Goal: Transaction & Acquisition: Purchase product/service

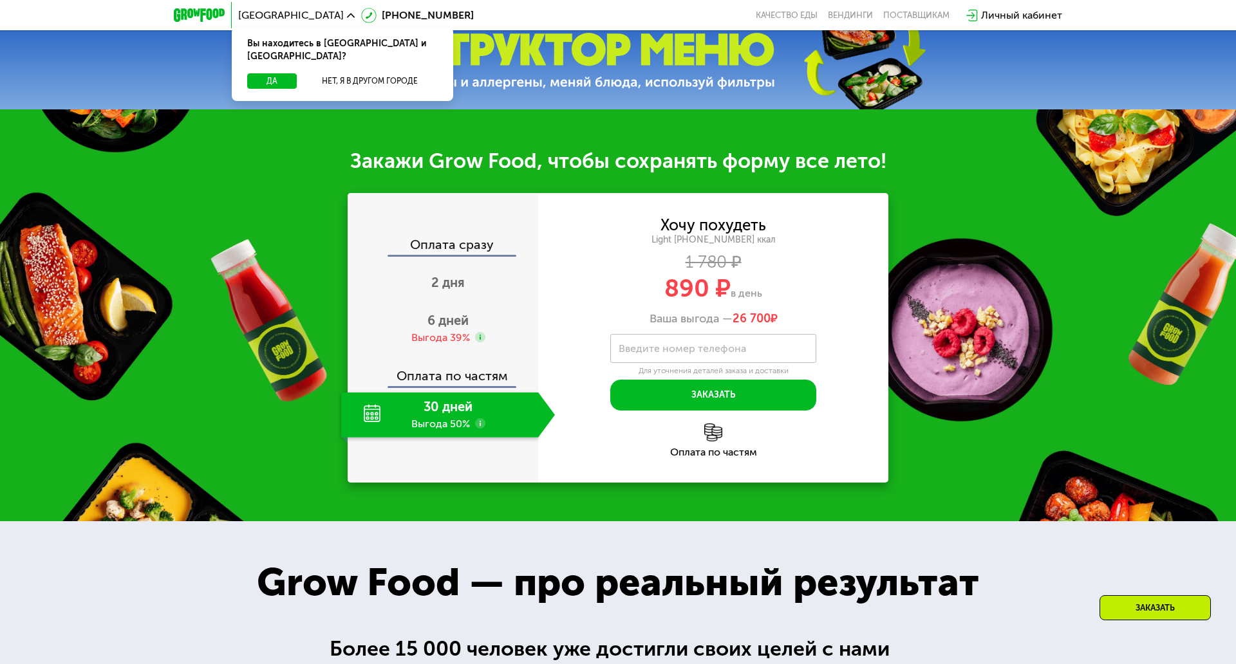
scroll to position [515, 0]
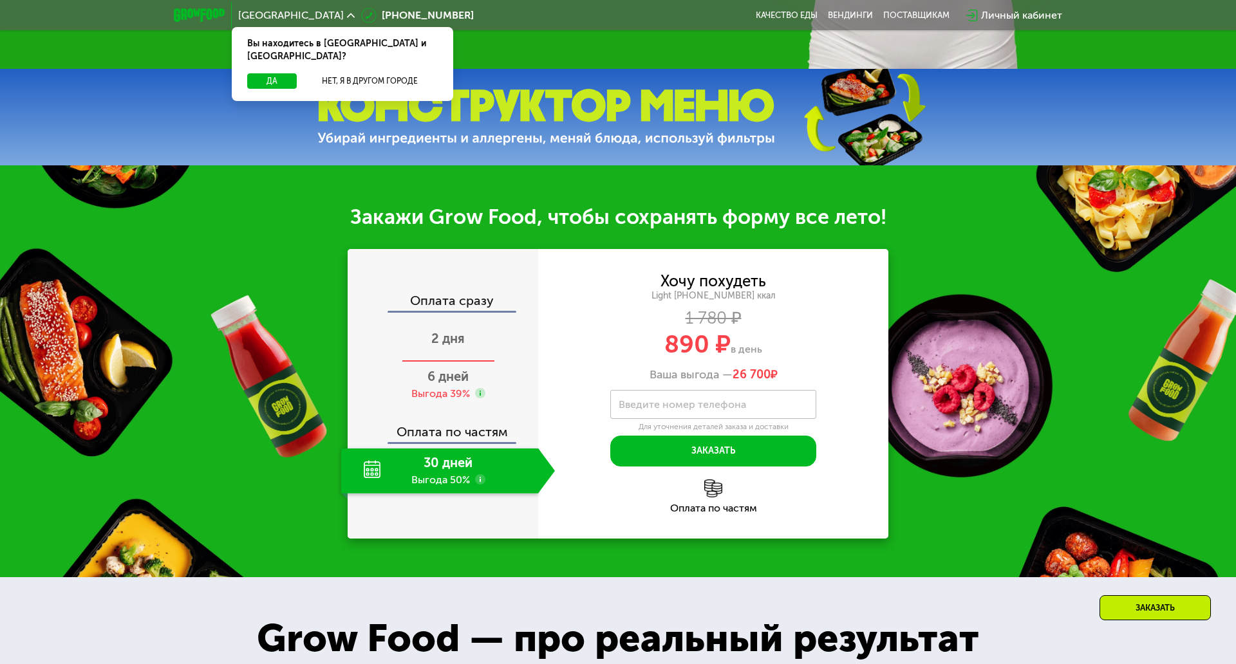
click at [431, 331] on span "2 дня" at bounding box center [447, 338] width 33 height 15
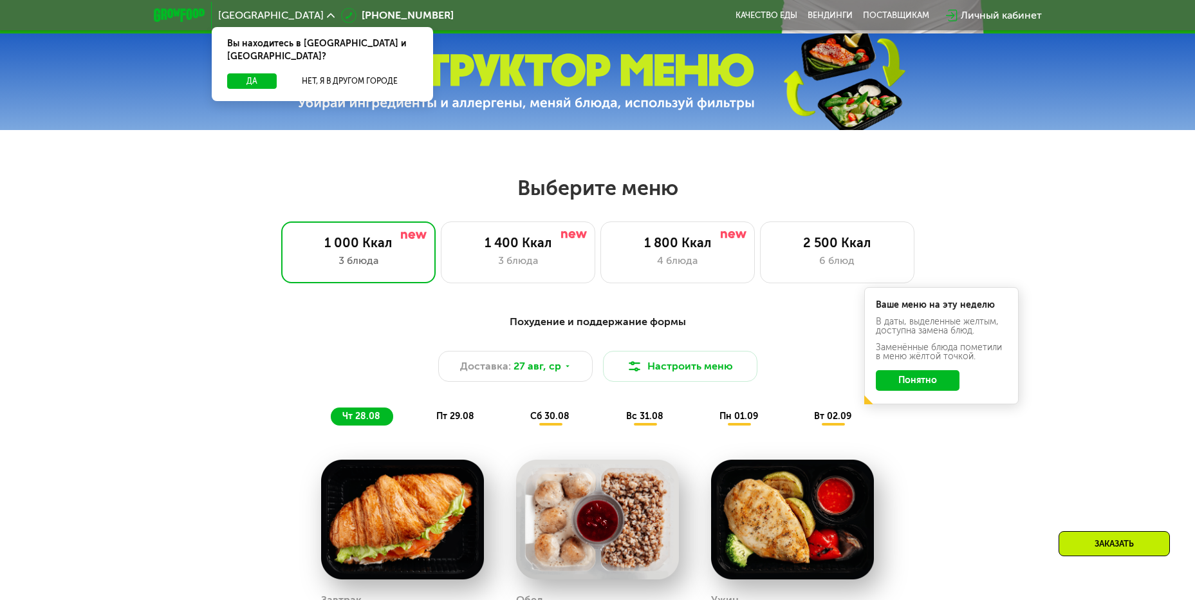
scroll to position [579, 0]
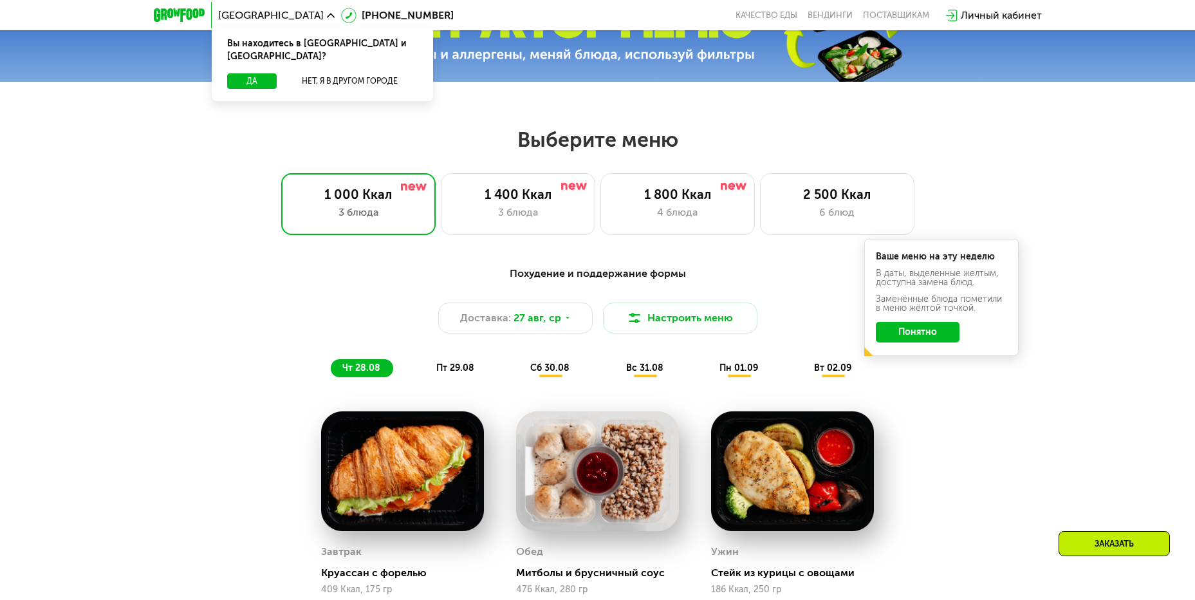
click at [946, 333] on button "Понятно" at bounding box center [918, 332] width 84 height 21
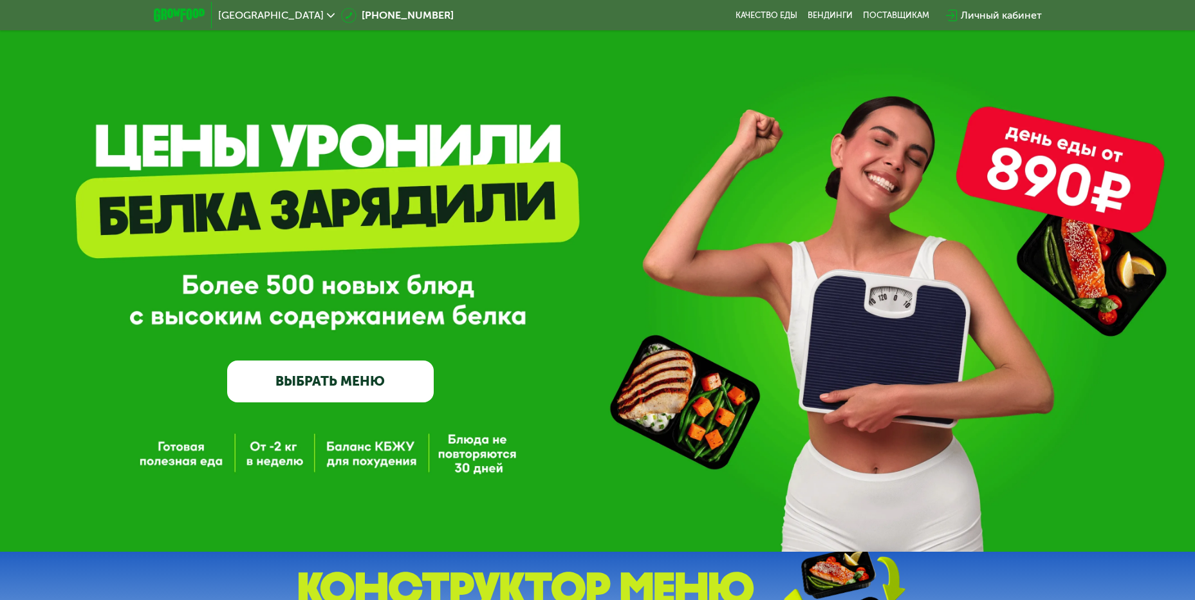
scroll to position [0, 0]
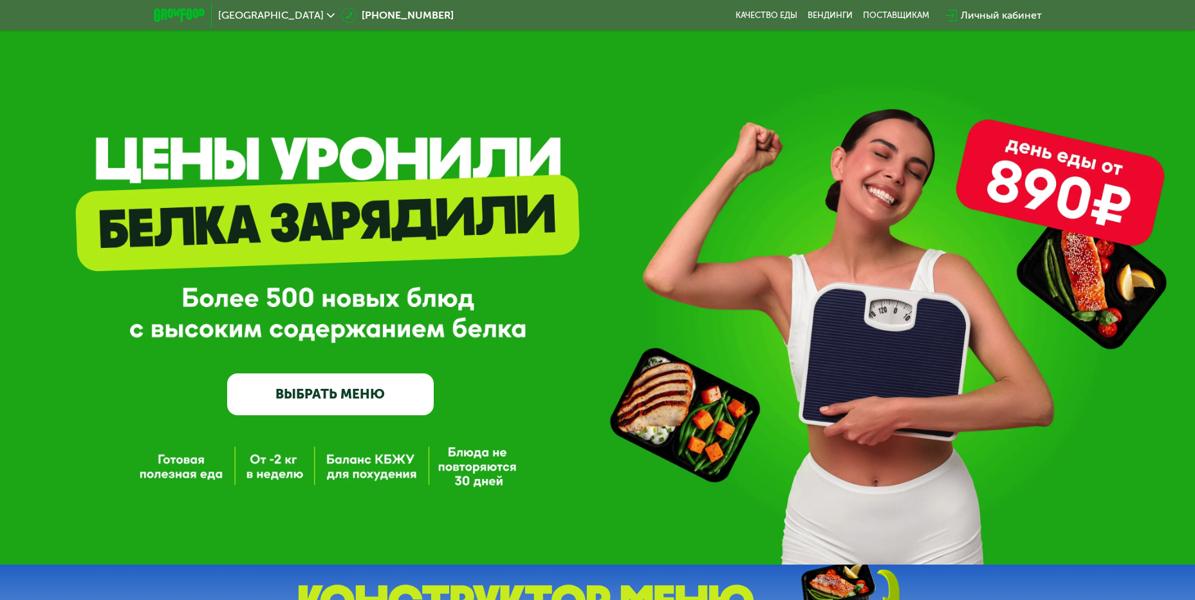
click at [399, 391] on link "ВЫБРАТЬ МЕНЮ" at bounding box center [330, 393] width 207 height 41
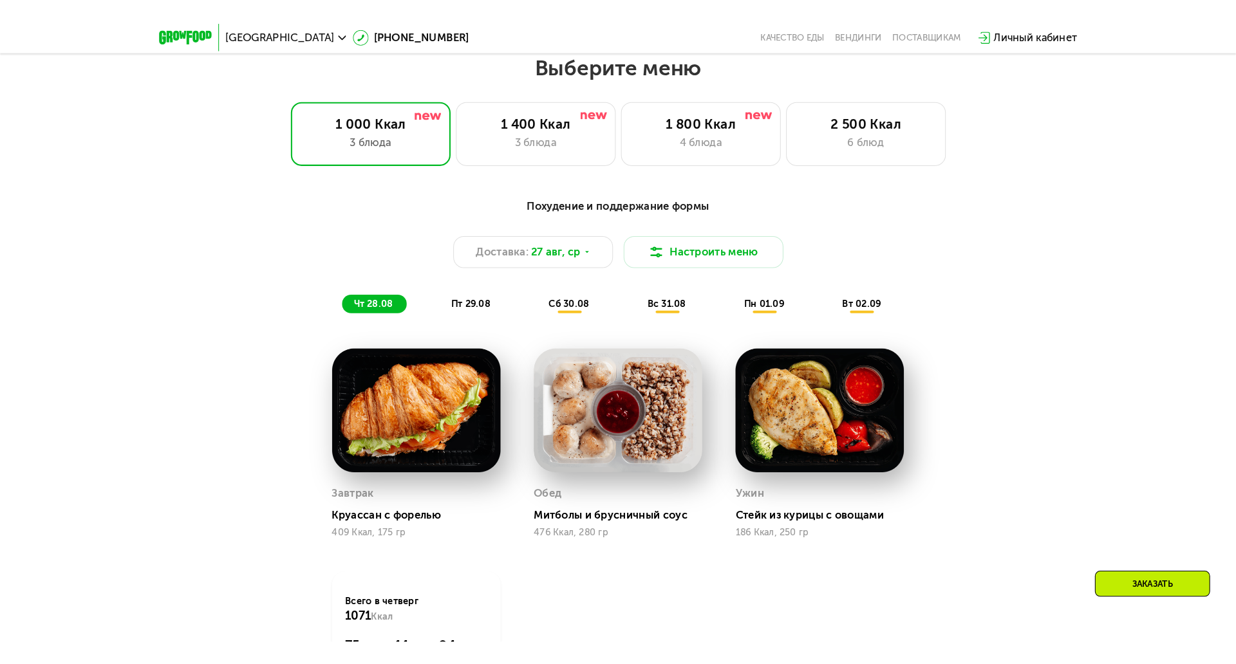
scroll to position [680, 0]
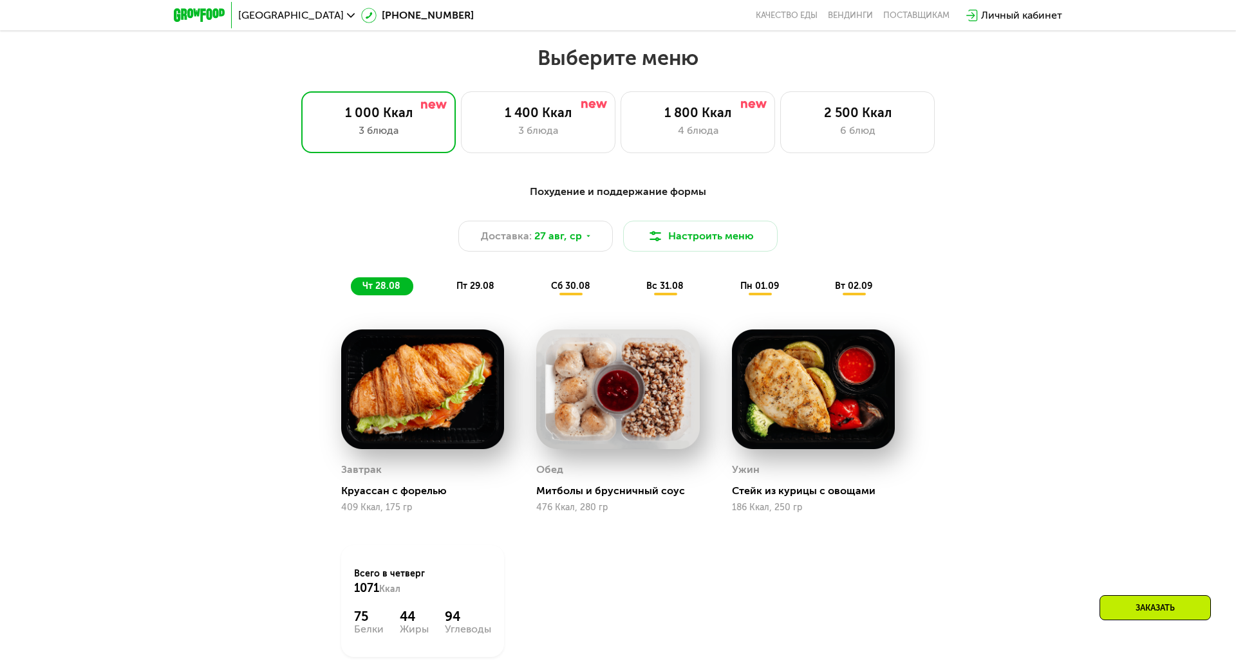
click at [358, 379] on img at bounding box center [422, 389] width 163 height 120
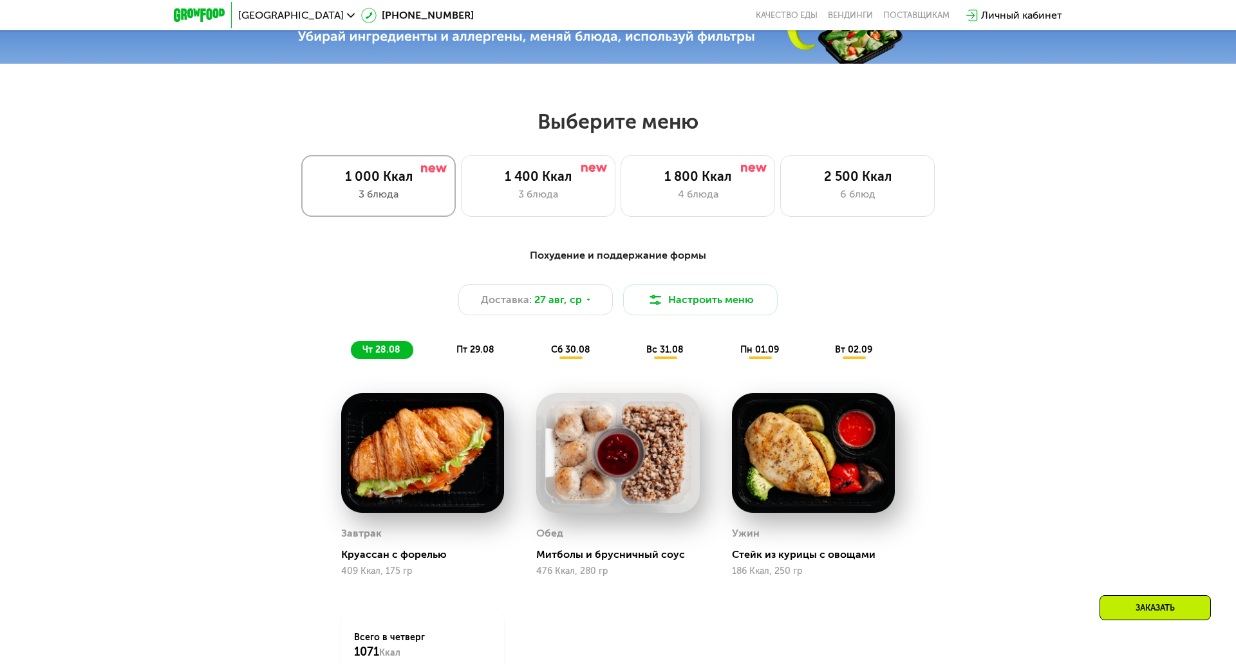
scroll to position [616, 0]
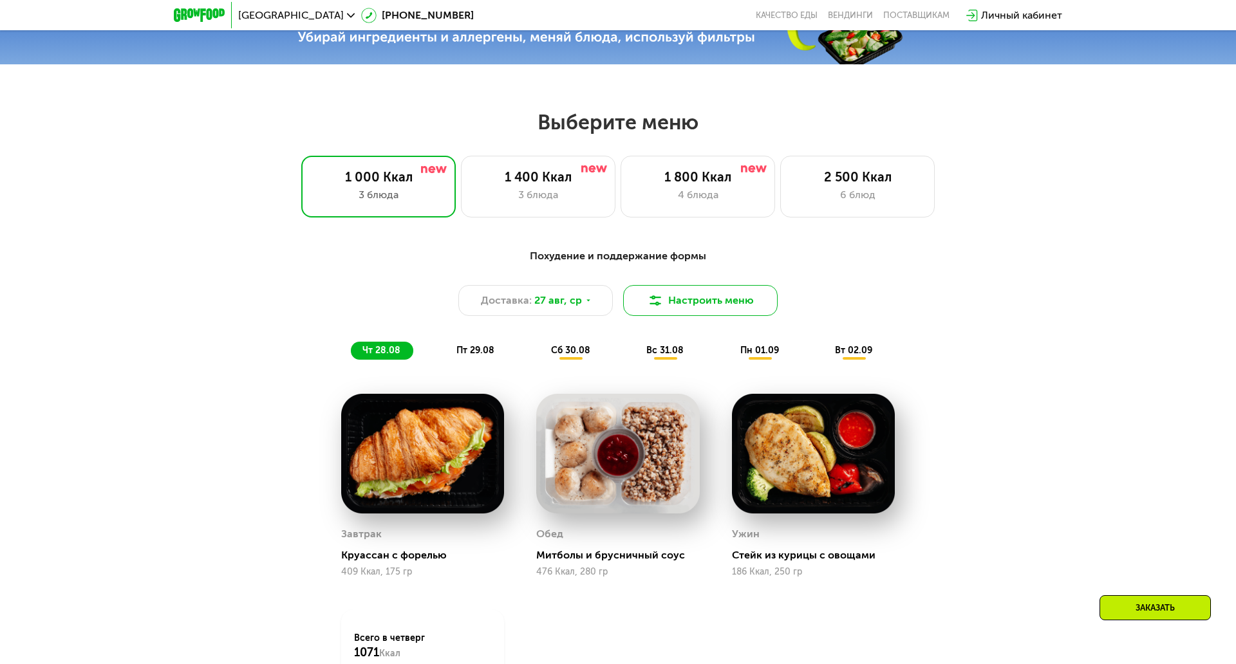
click at [660, 286] on button "Настроить меню" at bounding box center [700, 300] width 154 height 31
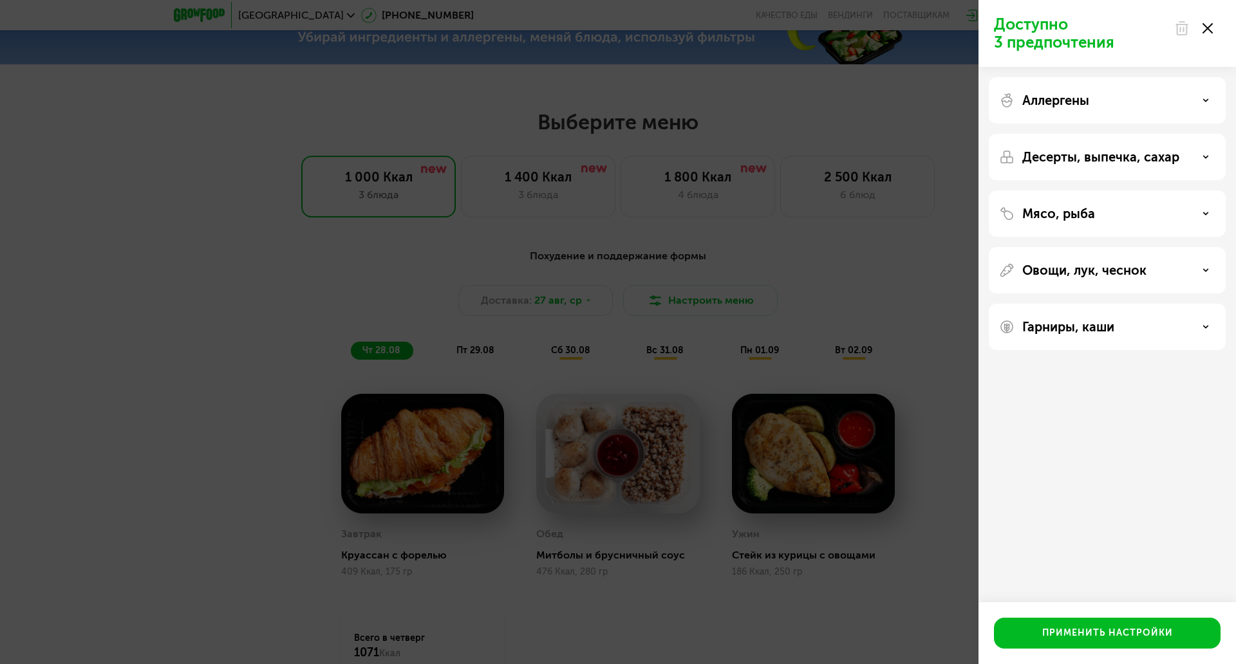
click at [1075, 98] on div "Аллергены" at bounding box center [1107, 100] width 216 height 15
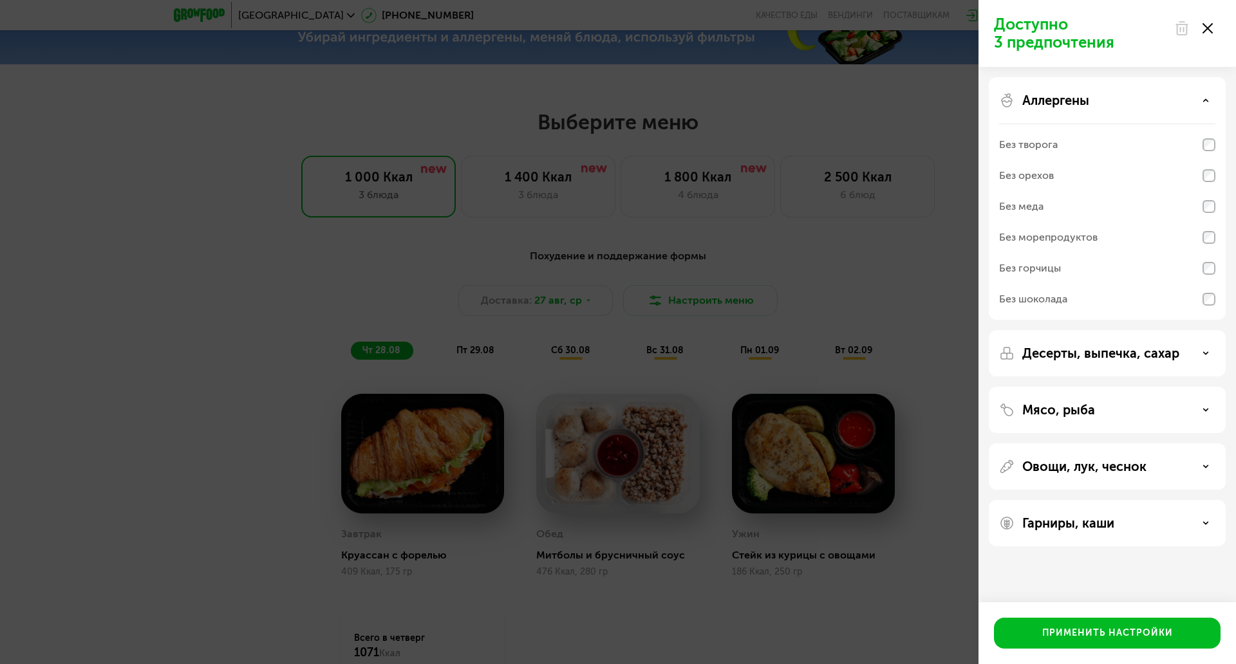
click at [1079, 103] on div "Аллергены" at bounding box center [1107, 100] width 216 height 15
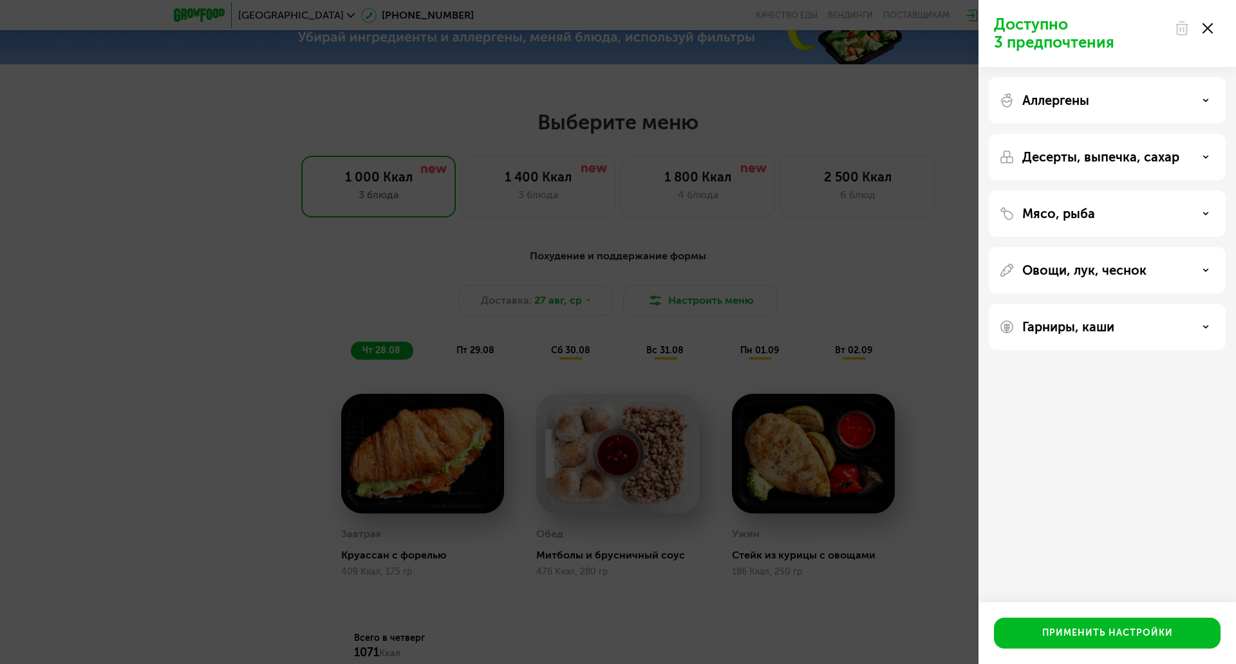
click at [1081, 190] on div "Десерты, выпечка, сахар" at bounding box center [1106, 213] width 237 height 46
click at [1086, 163] on p "Десерты, выпечка, сахар" at bounding box center [1100, 156] width 157 height 15
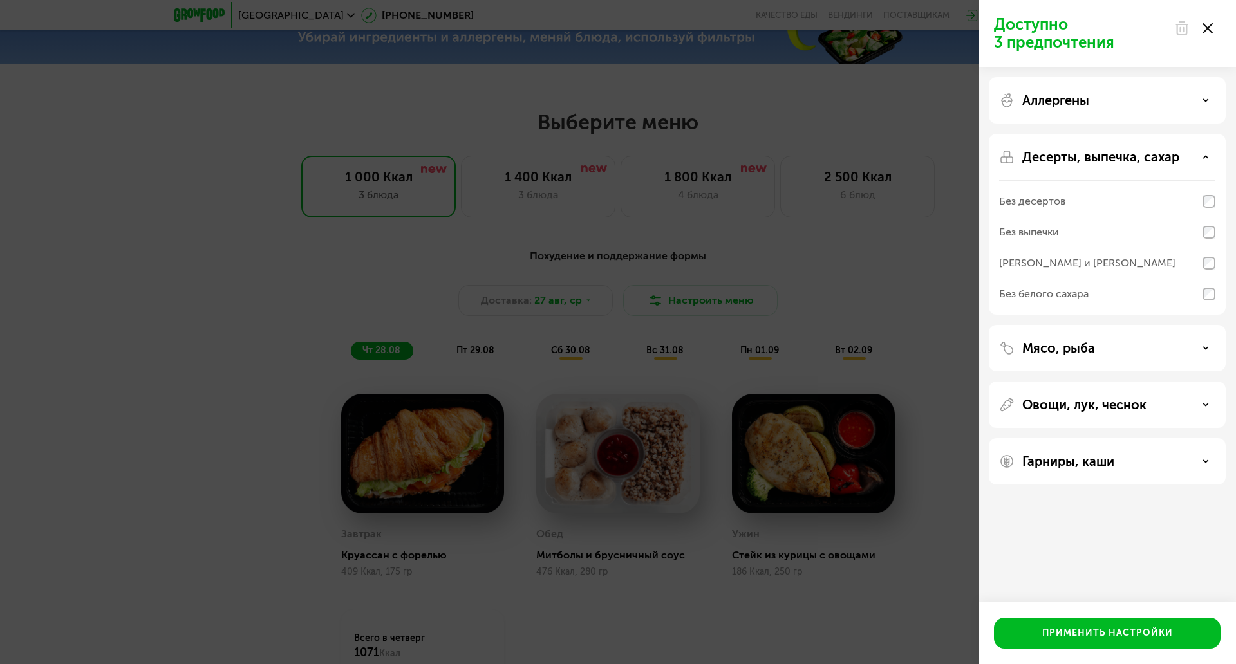
click at [1088, 150] on p "Десерты, выпечка, сахар" at bounding box center [1100, 156] width 157 height 15
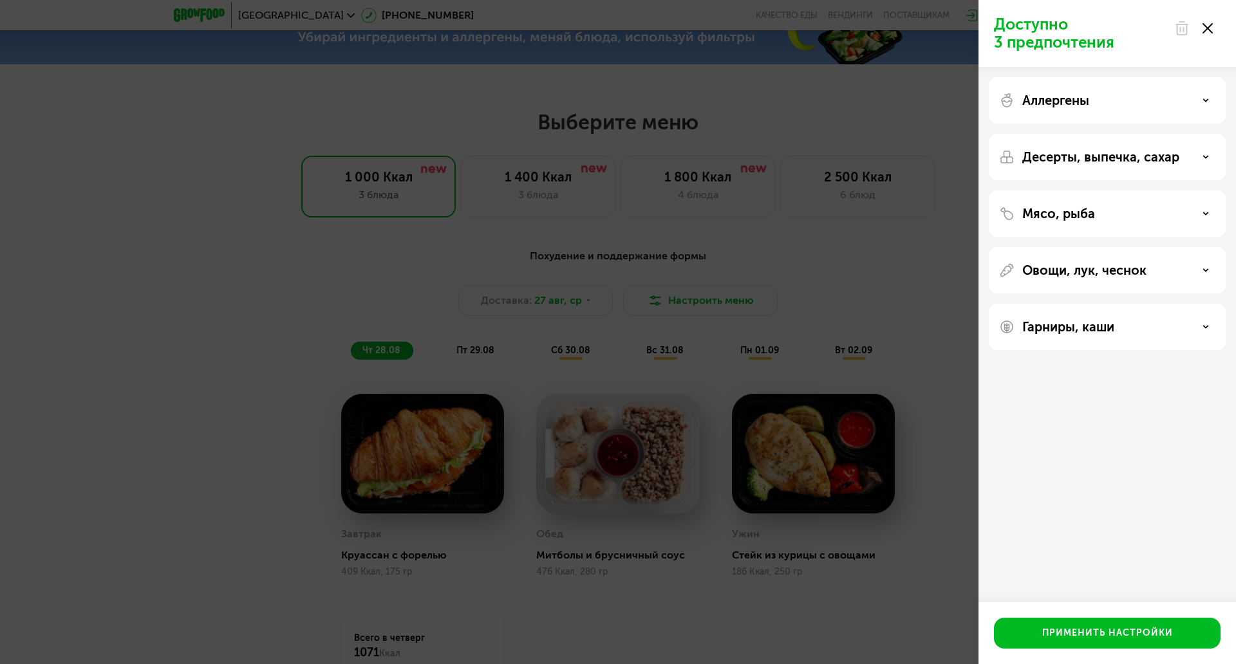
click at [1025, 247] on div "Мясо, рыба" at bounding box center [1106, 270] width 237 height 46
click at [1030, 210] on p "Мясо, рыба" at bounding box center [1058, 213] width 73 height 15
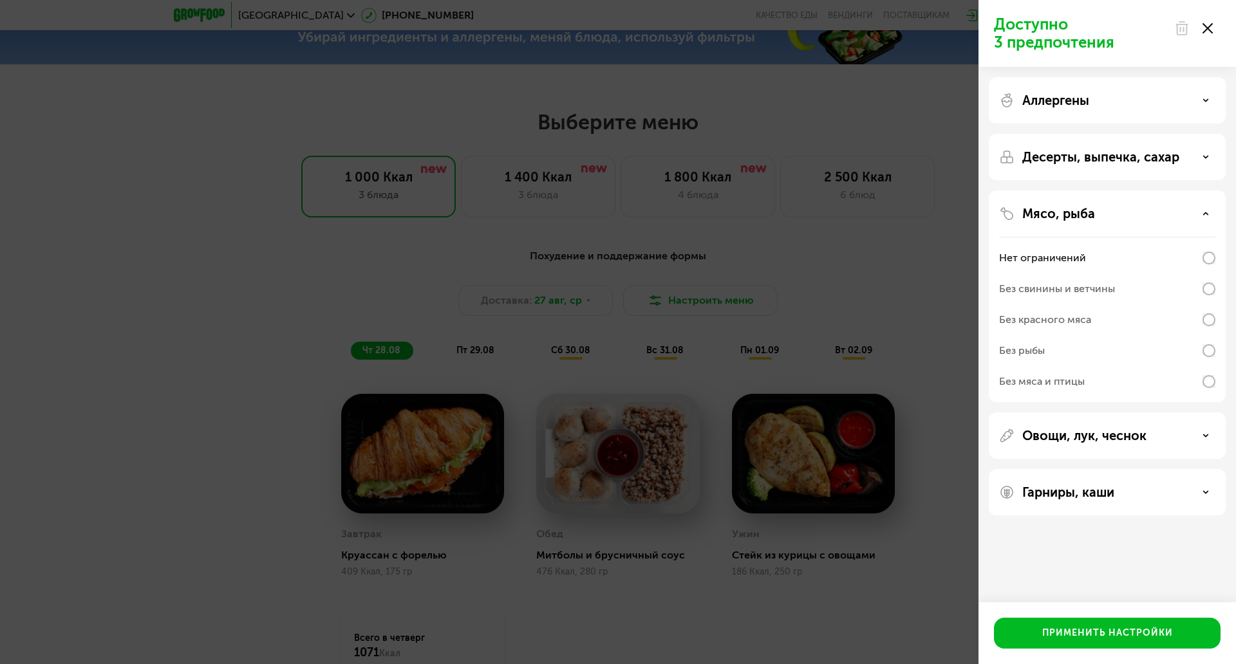
click at [1069, 366] on div "Без рыбы" at bounding box center [1107, 381] width 216 height 31
click at [1068, 378] on div "Без мяса и птицы" at bounding box center [1107, 381] width 216 height 31
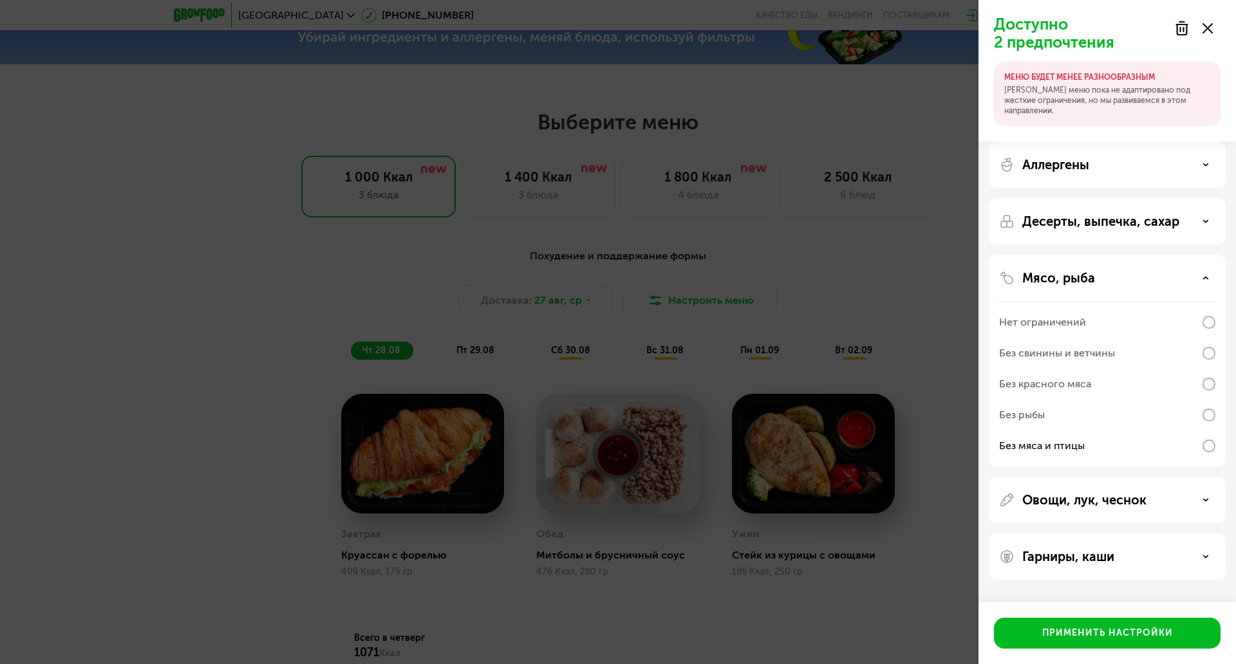
click at [1073, 431] on div "Без рыбы" at bounding box center [1107, 446] width 216 height 31
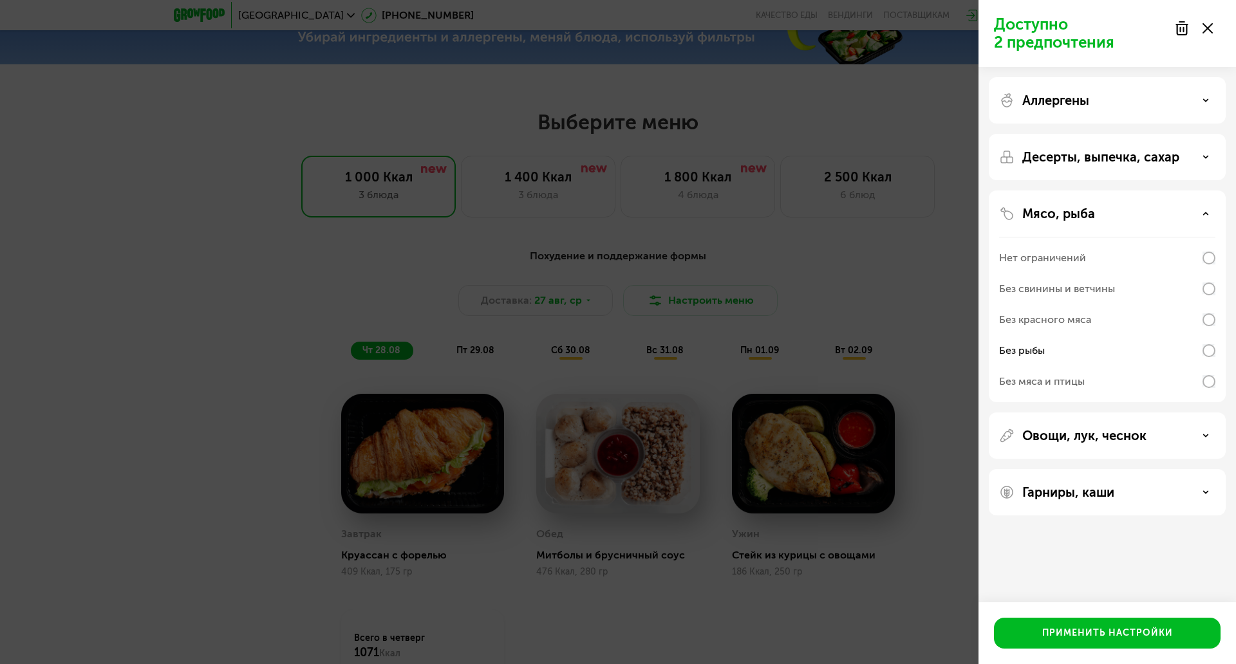
click at [1064, 428] on p "Овощи, лук, чеснок" at bounding box center [1084, 435] width 124 height 15
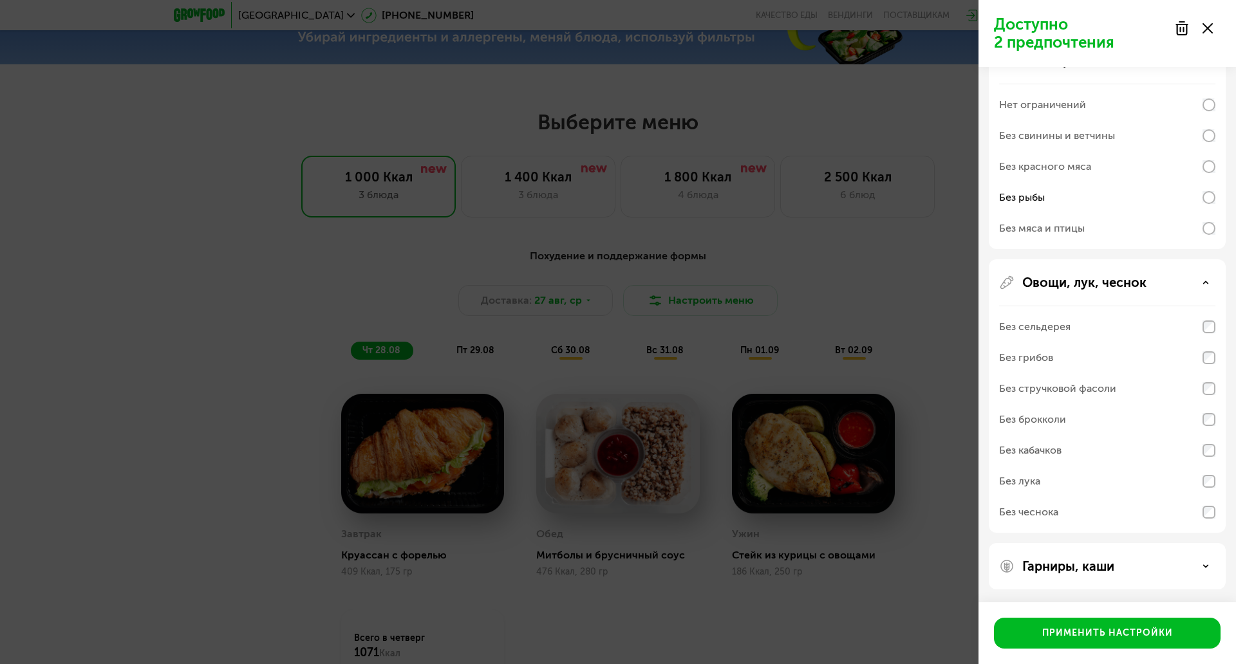
scroll to position [218, 0]
click at [1038, 342] on div "Без грибов" at bounding box center [1107, 357] width 216 height 31
click at [1043, 381] on div "Без стручковой фасоли" at bounding box center [1057, 388] width 117 height 15
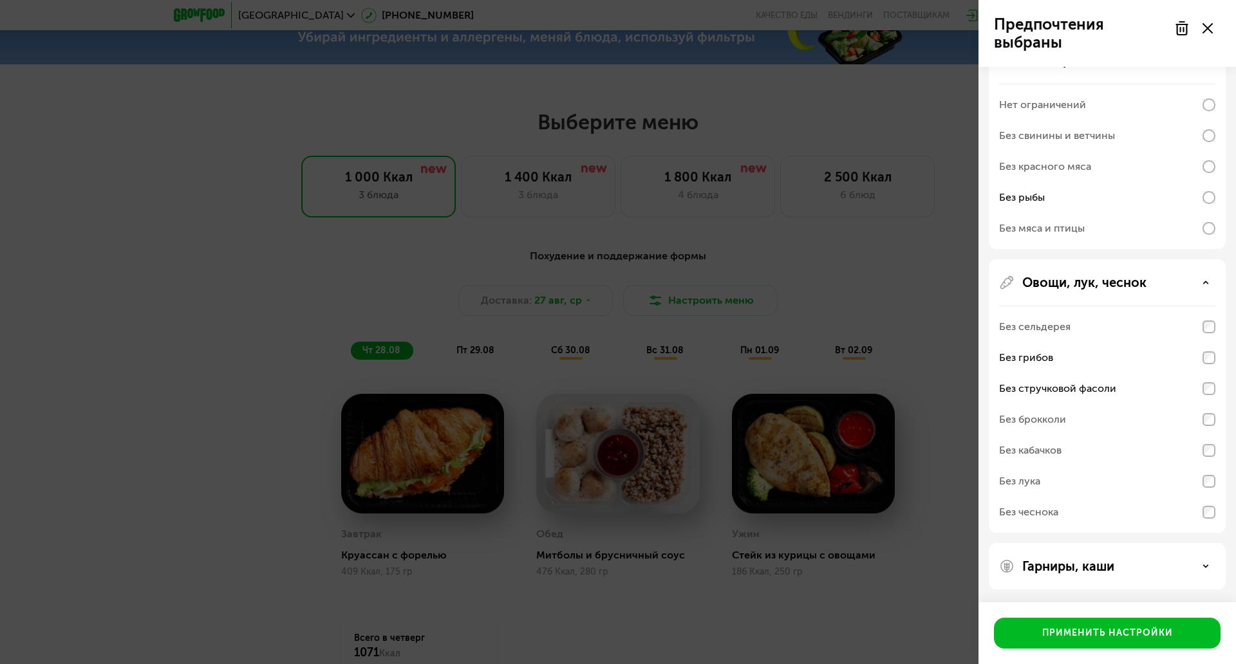
click at [1030, 443] on div "Без кабачков" at bounding box center [1030, 450] width 62 height 15
click at [1164, 466] on div "Без кабачков" at bounding box center [1107, 481] width 216 height 31
click at [1086, 543] on div "Гарниры, каши" at bounding box center [1106, 566] width 237 height 46
click at [1202, 563] on icon at bounding box center [1205, 566] width 6 height 6
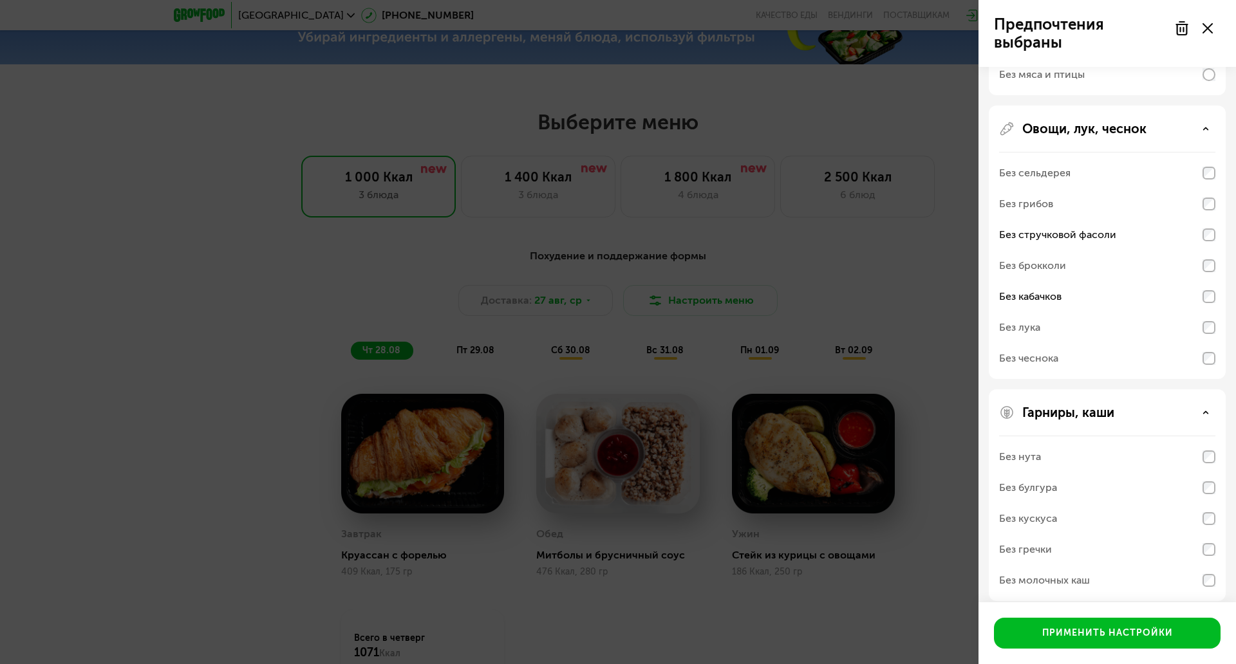
scroll to position [383, 0]
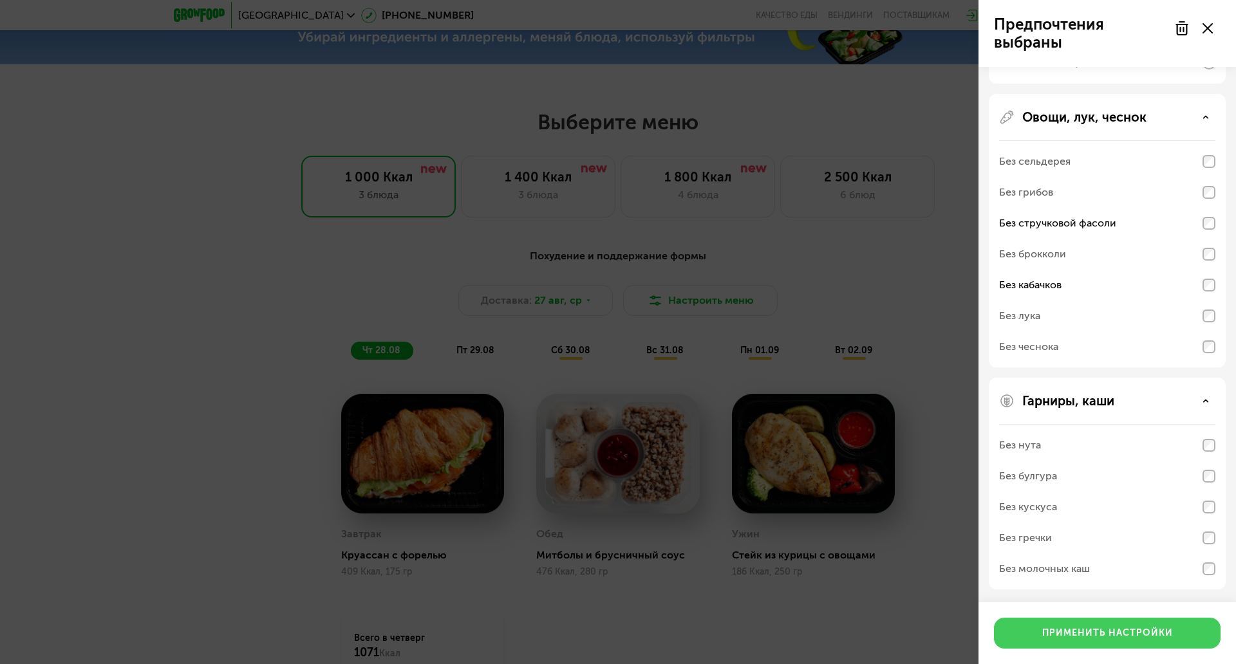
click at [1105, 599] on div "Применить настройки" at bounding box center [1107, 633] width 131 height 13
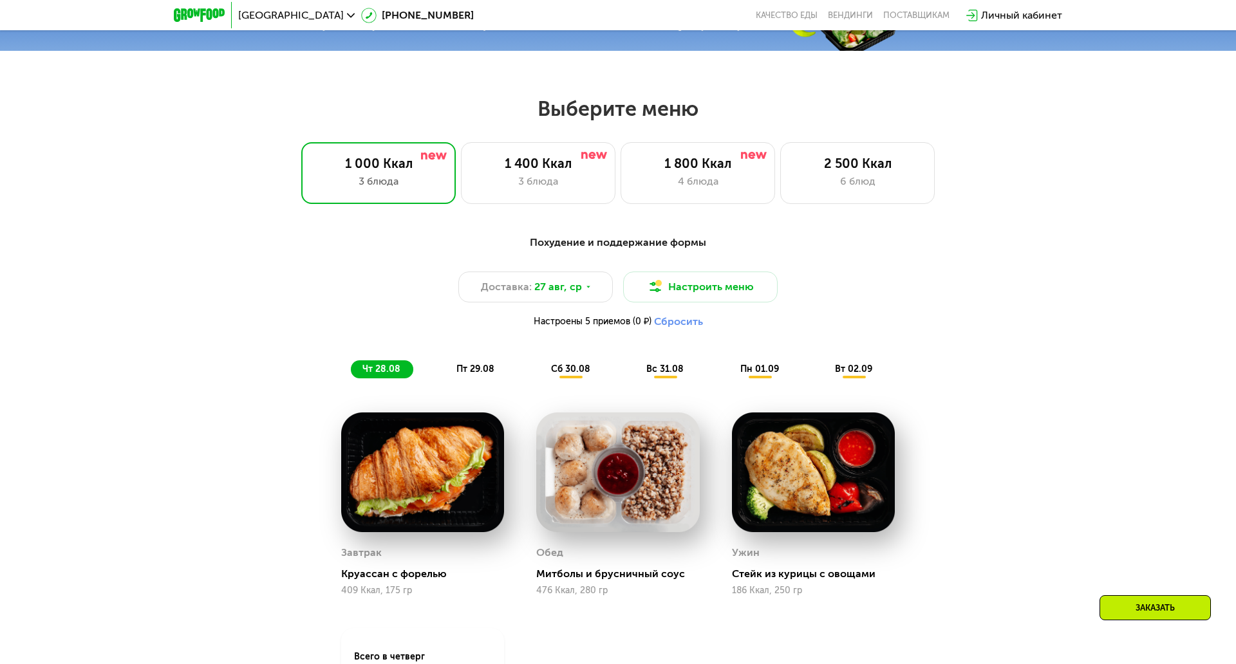
scroll to position [616, 0]
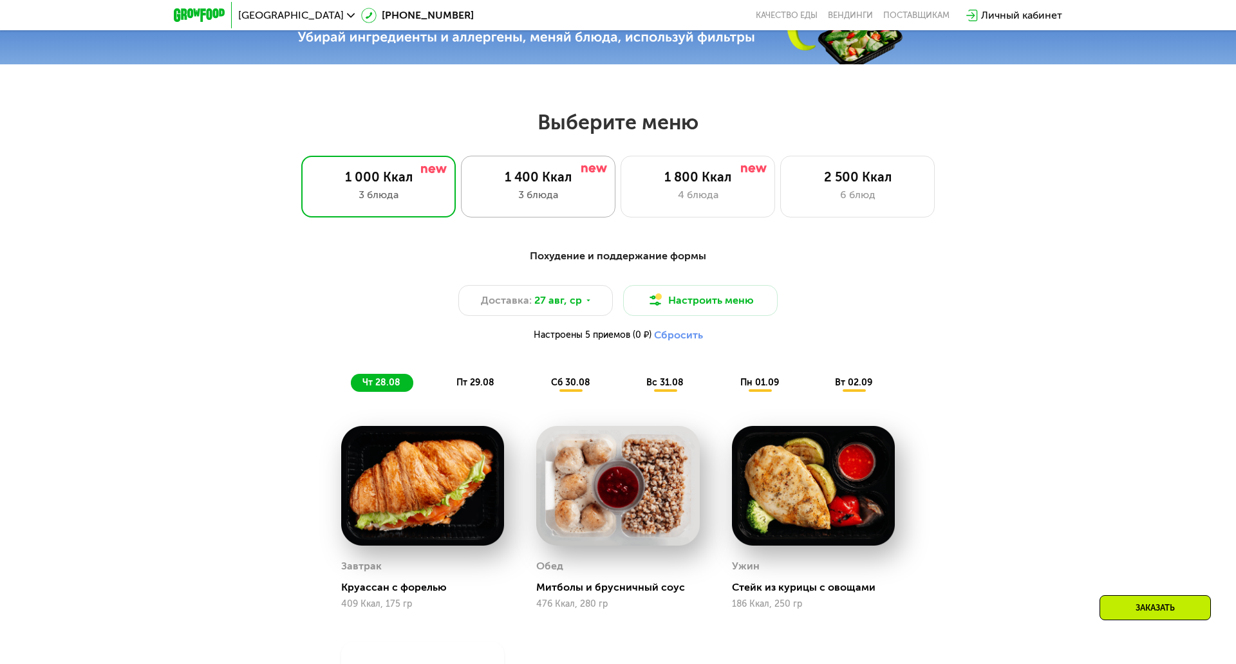
click at [538, 187] on div "3 блюда" at bounding box center [537, 194] width 127 height 15
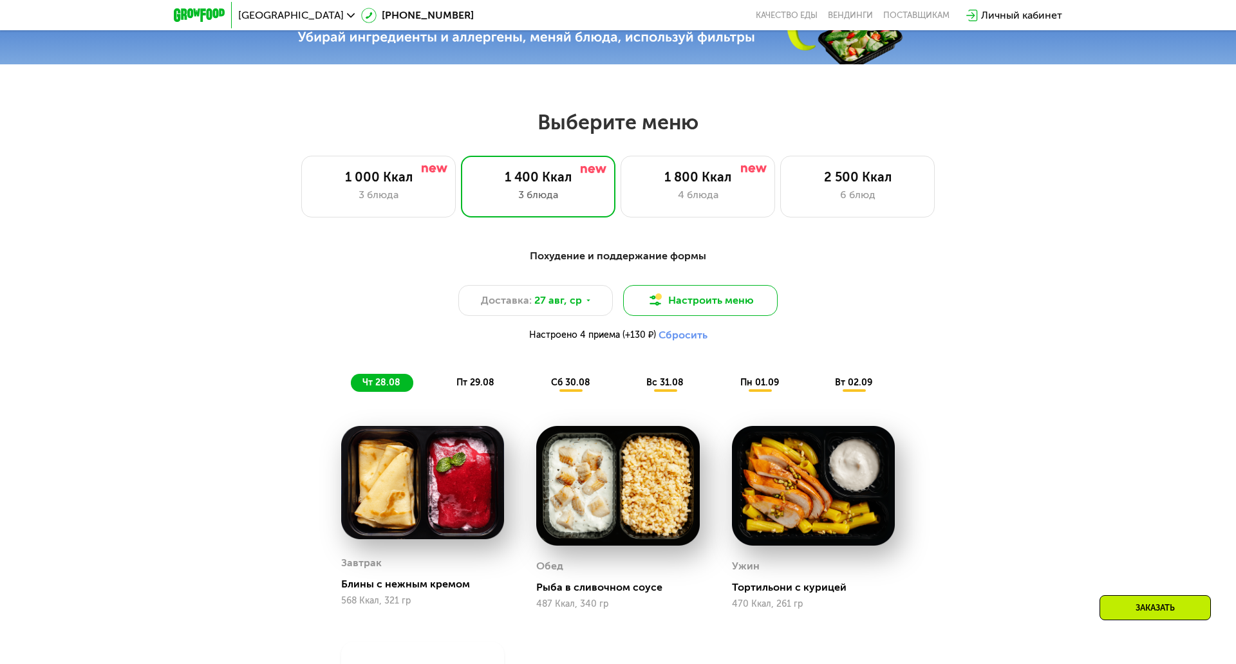
click at [680, 297] on button "Настроить меню" at bounding box center [700, 300] width 154 height 31
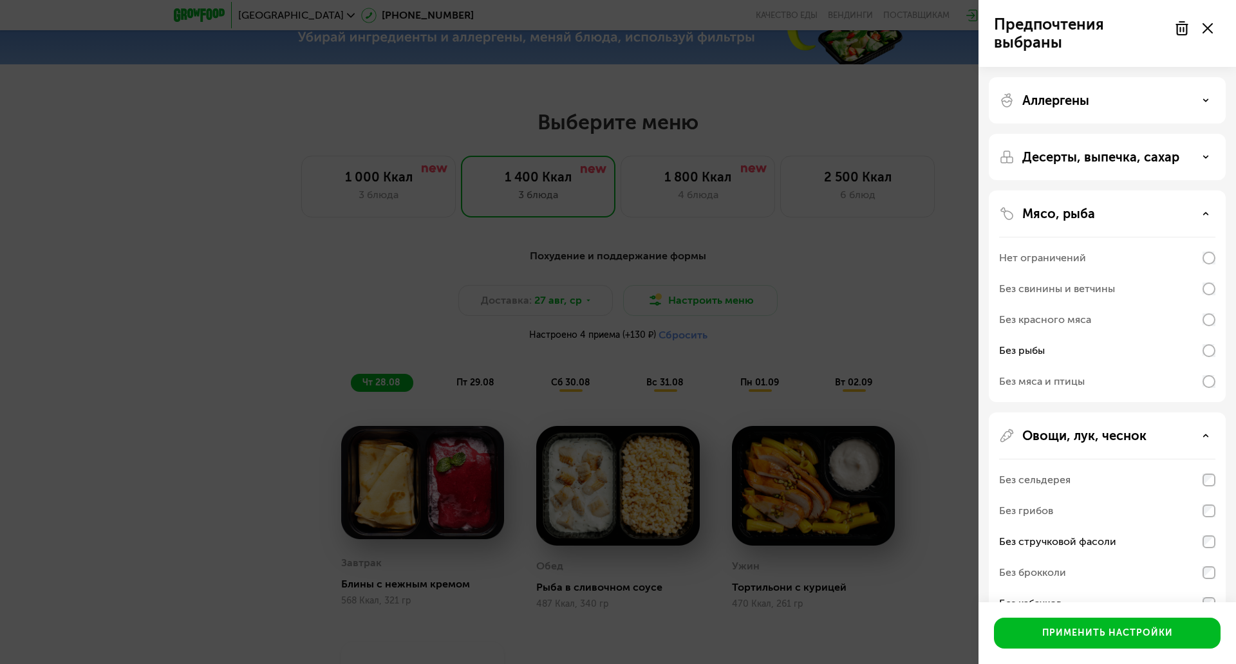
click at [1004, 588] on div "Без рыбы" at bounding box center [1107, 603] width 216 height 31
click at [1000, 348] on div "Без рыбы" at bounding box center [1022, 350] width 46 height 15
click at [1019, 320] on div "Без красного мяса" at bounding box center [1045, 319] width 92 height 15
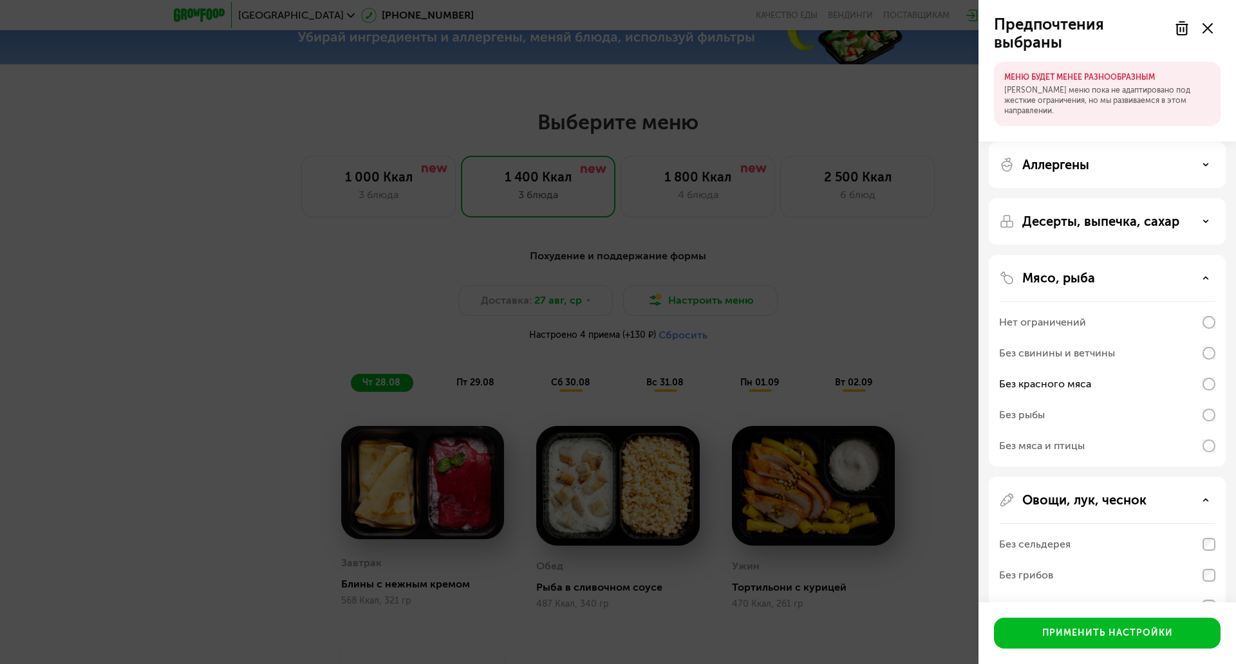
click at [1167, 414] on div "Без рыбы" at bounding box center [1107, 415] width 216 height 31
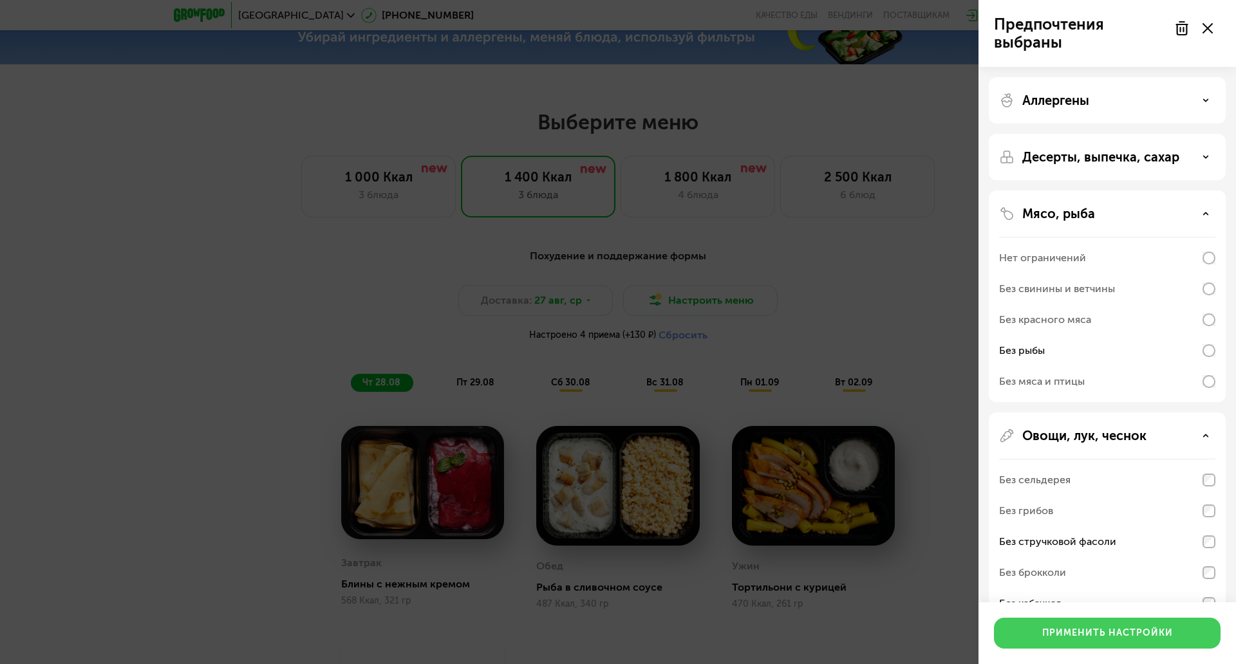
click at [1145, 599] on button "Применить настройки" at bounding box center [1107, 633] width 227 height 31
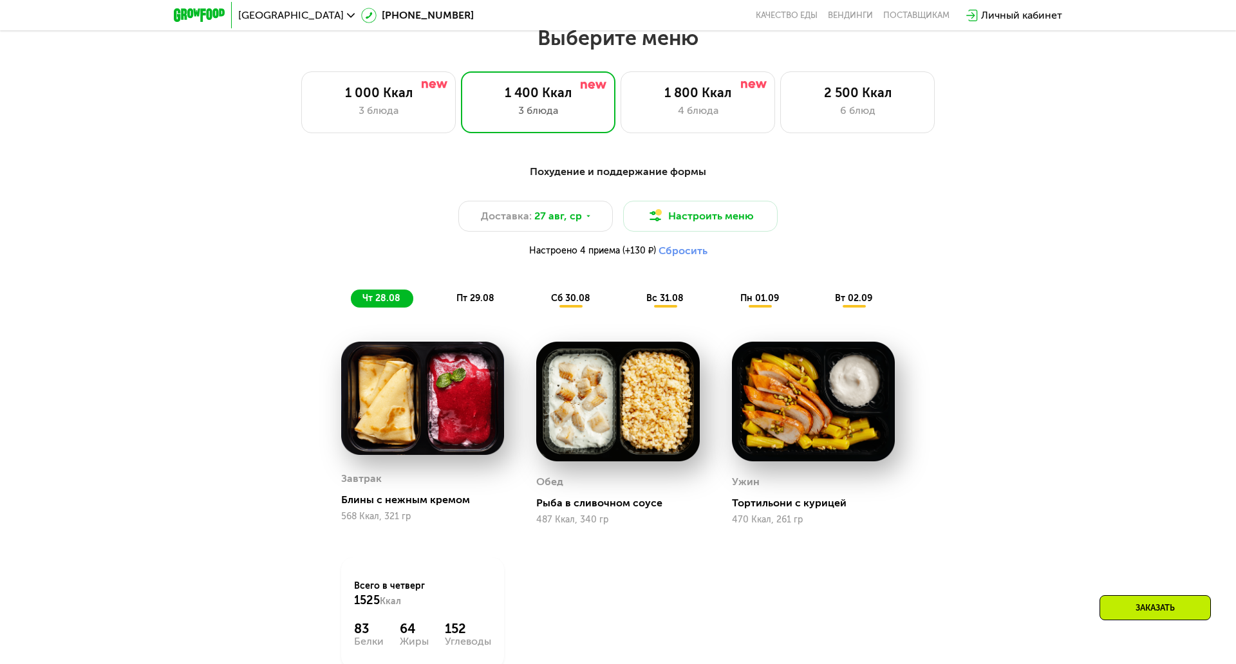
scroll to position [680, 0]
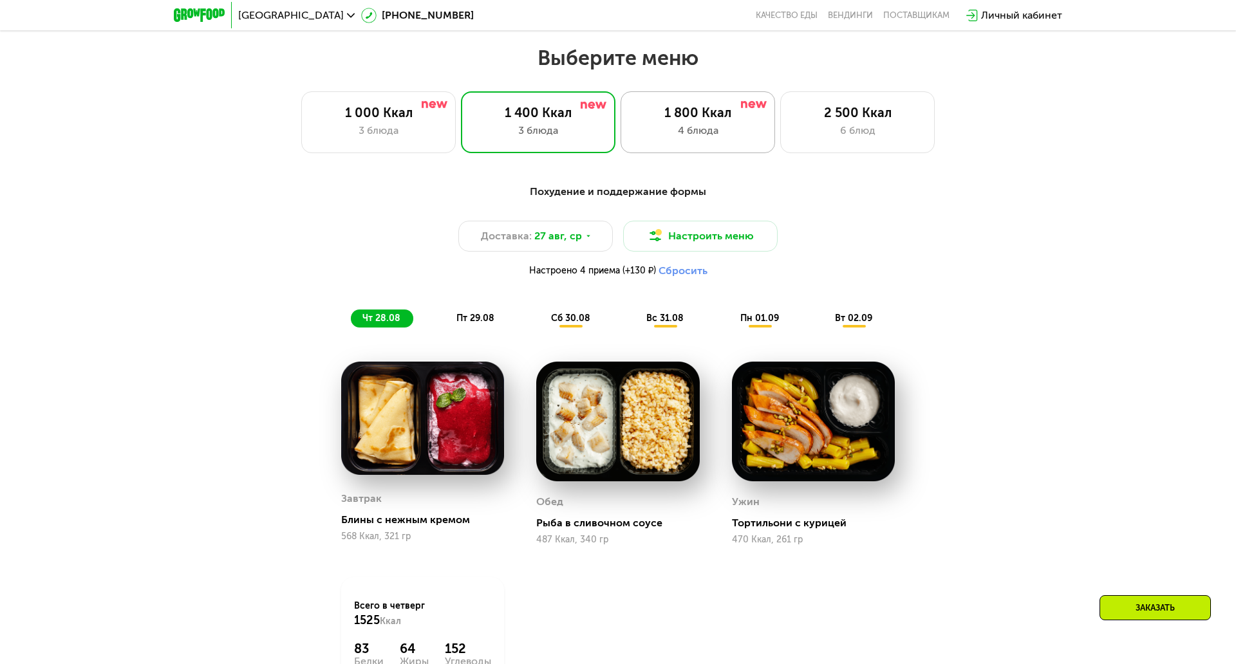
drag, startPoint x: 606, startPoint y: 113, endPoint x: 619, endPoint y: 111, distance: 13.7
click at [780, 113] on div "1 800 Ккал 4 блюда" at bounding box center [857, 122] width 154 height 62
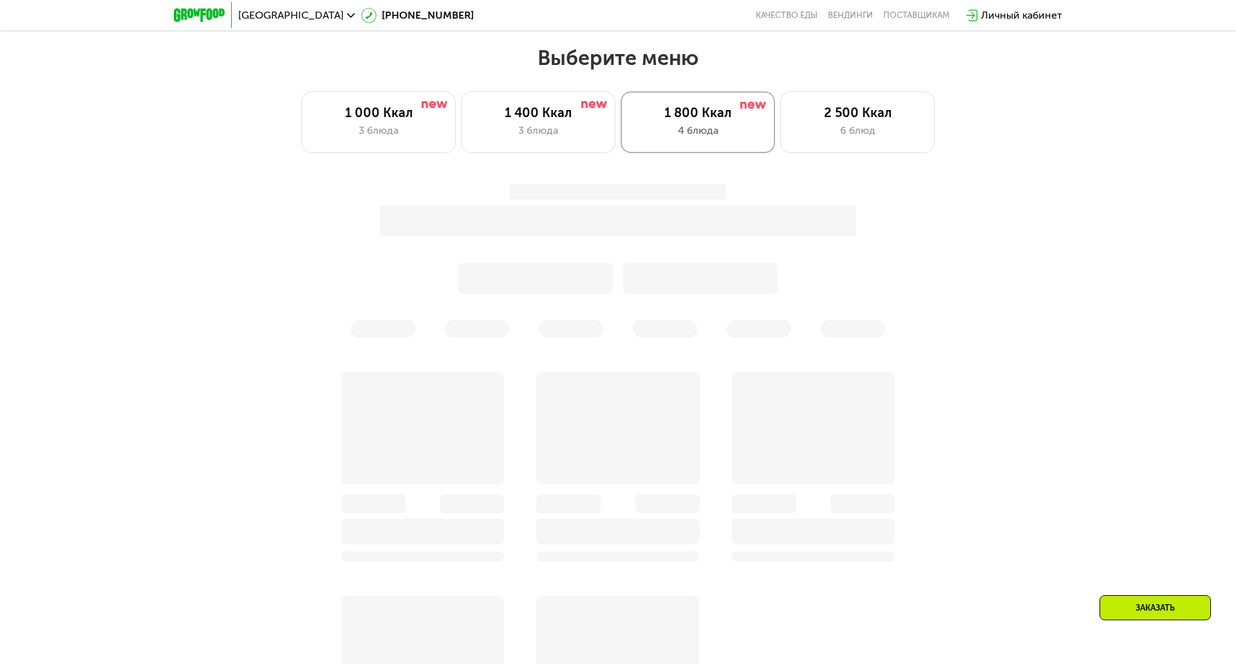
click at [634, 123] on div "4 блюда" at bounding box center [697, 130] width 127 height 15
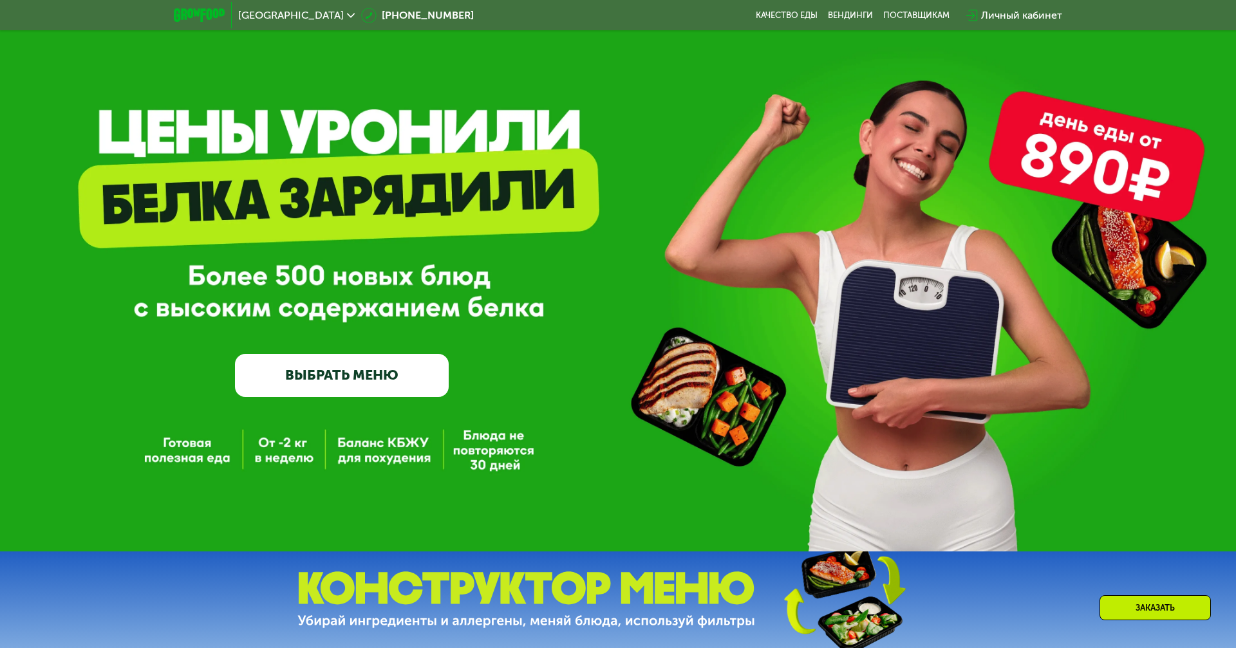
scroll to position [0, 0]
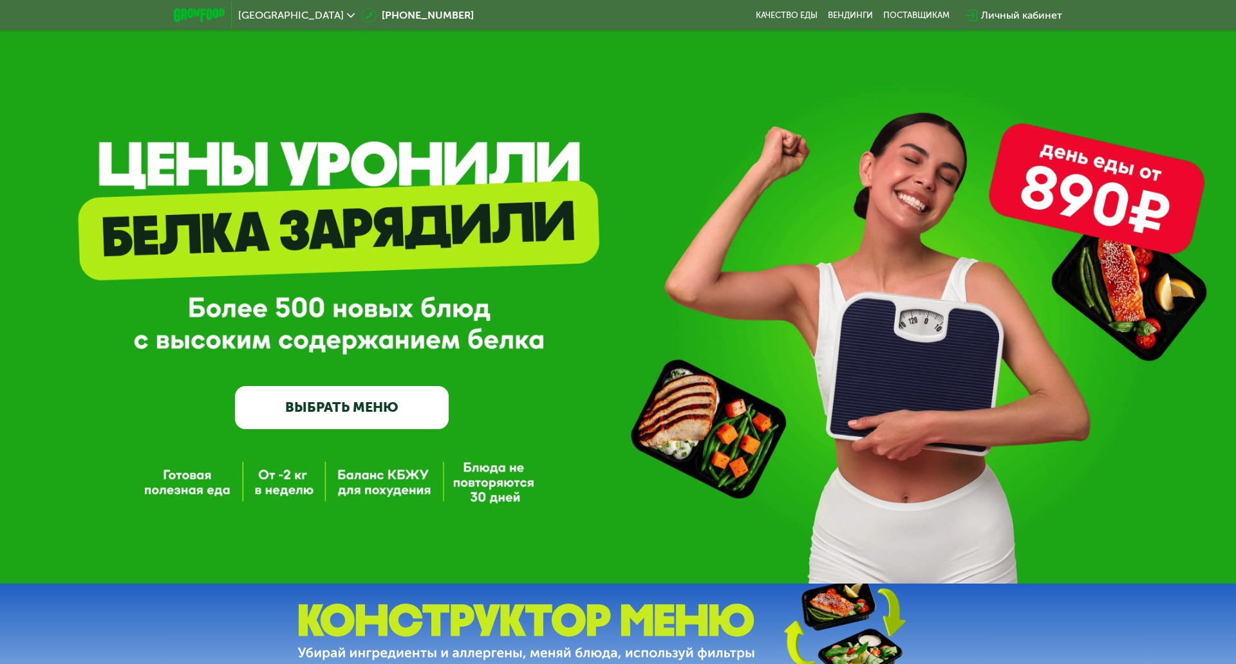
click at [366, 389] on link "ВЫБРАТЬ МЕНЮ" at bounding box center [342, 407] width 214 height 43
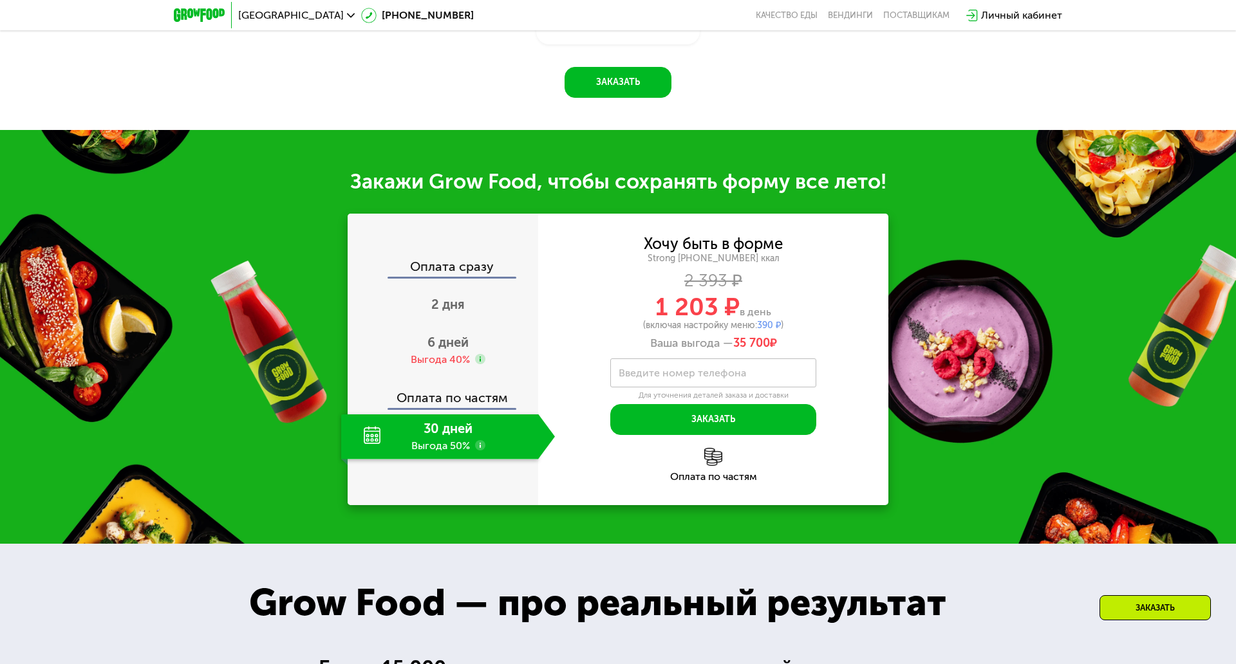
scroll to position [1517, 0]
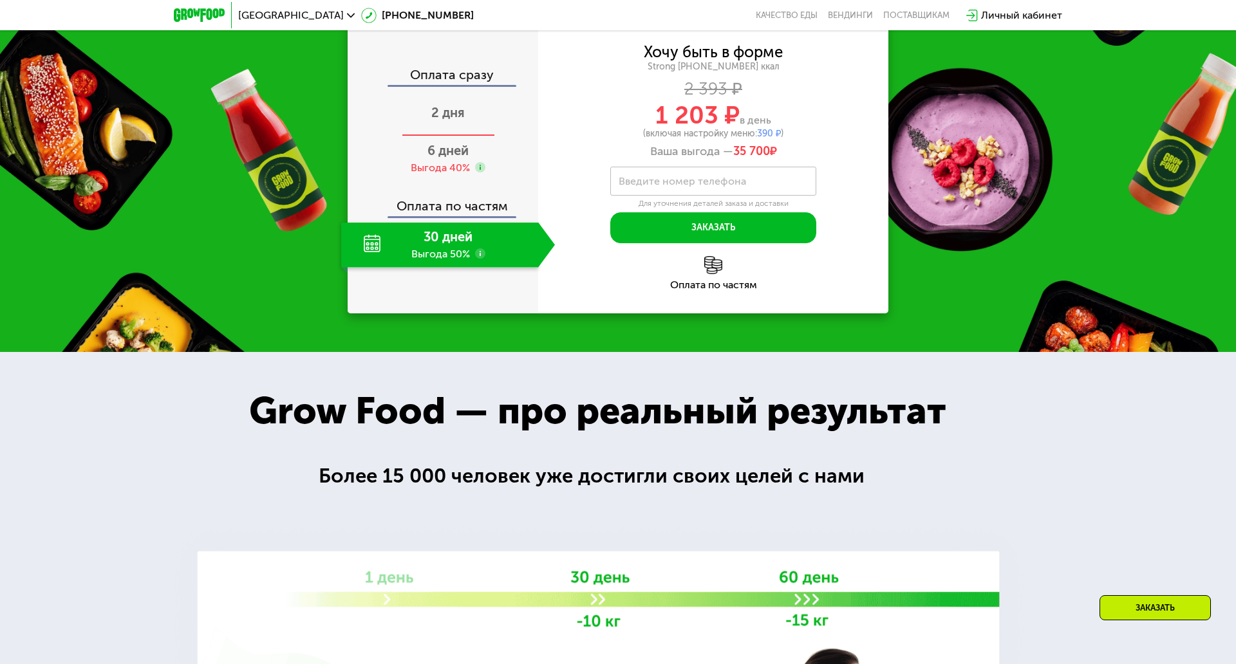
click at [434, 120] on span "2 дня" at bounding box center [447, 112] width 33 height 15
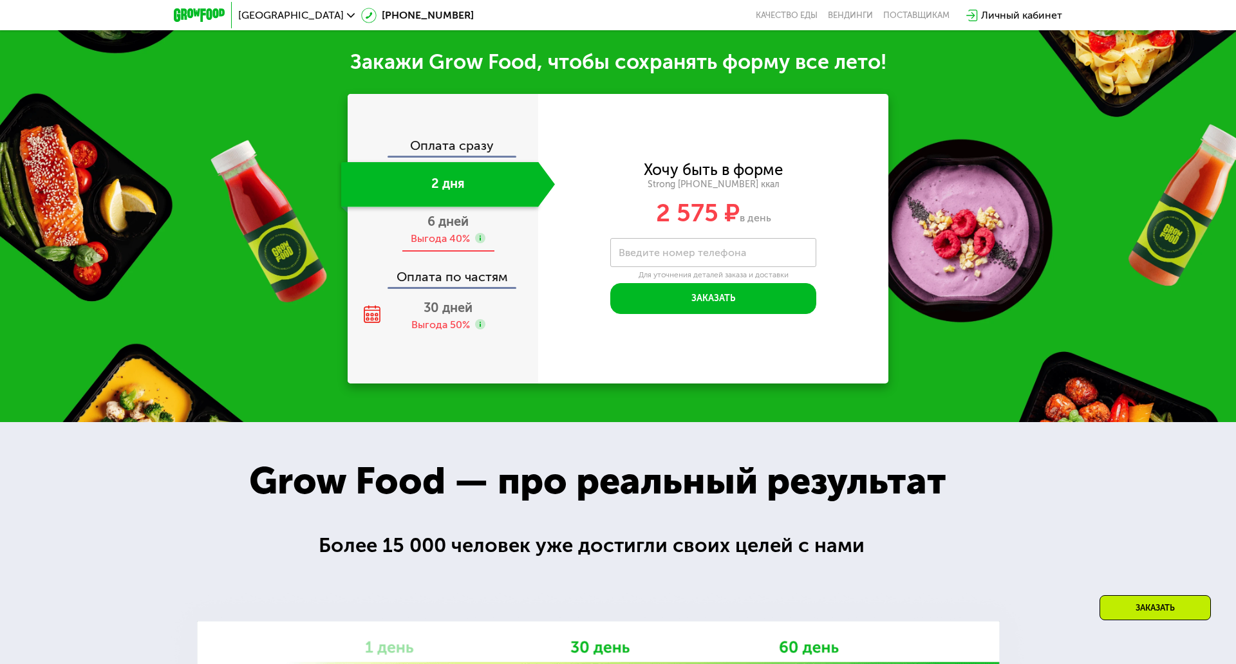
click at [430, 214] on span "6 дней" at bounding box center [447, 221] width 41 height 15
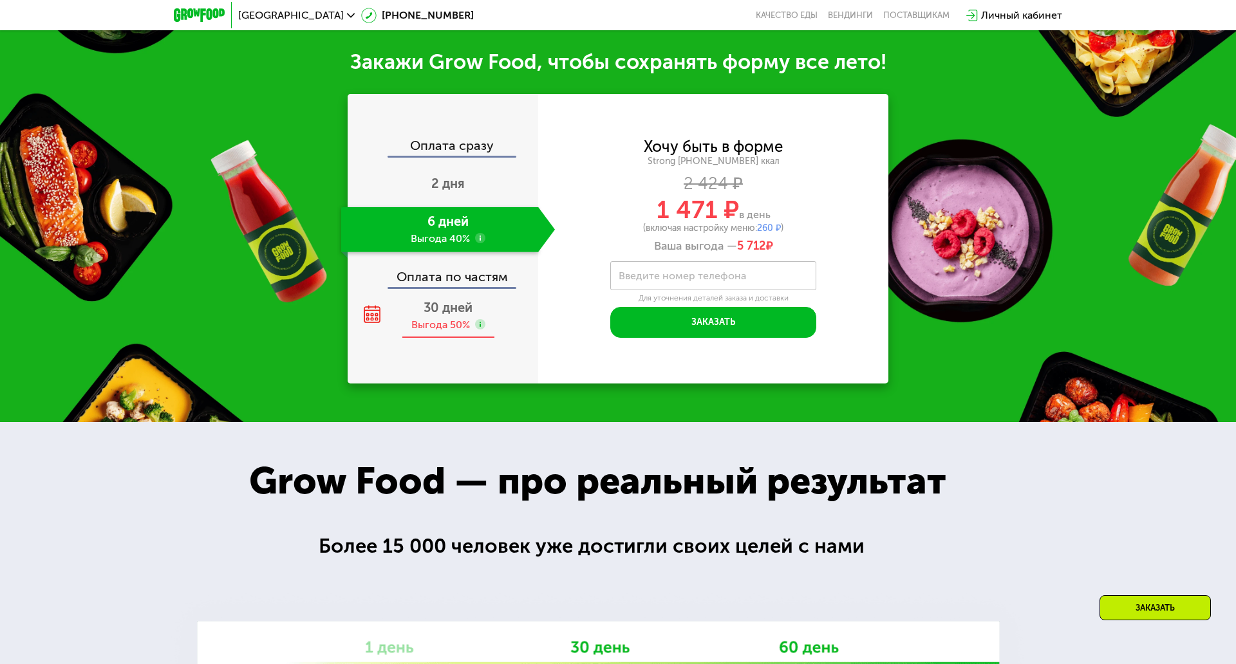
click at [436, 300] on span "30 дней" at bounding box center [447, 307] width 49 height 15
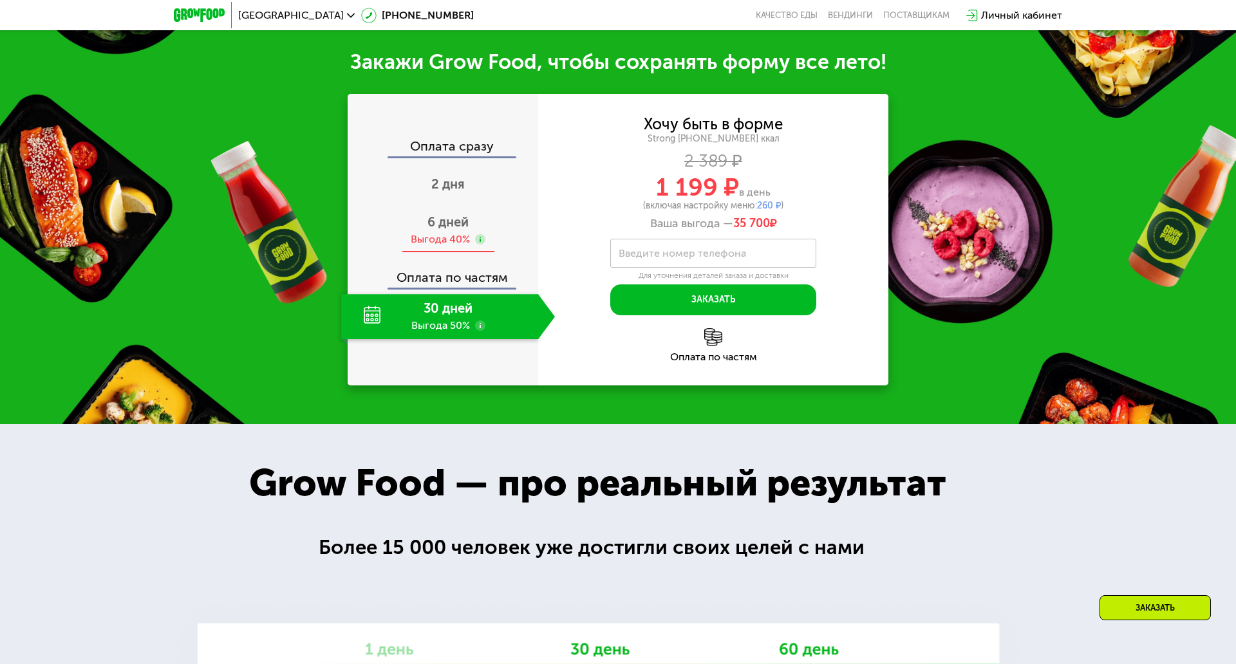
click at [428, 232] on div "Выгода 40%" at bounding box center [440, 239] width 59 height 14
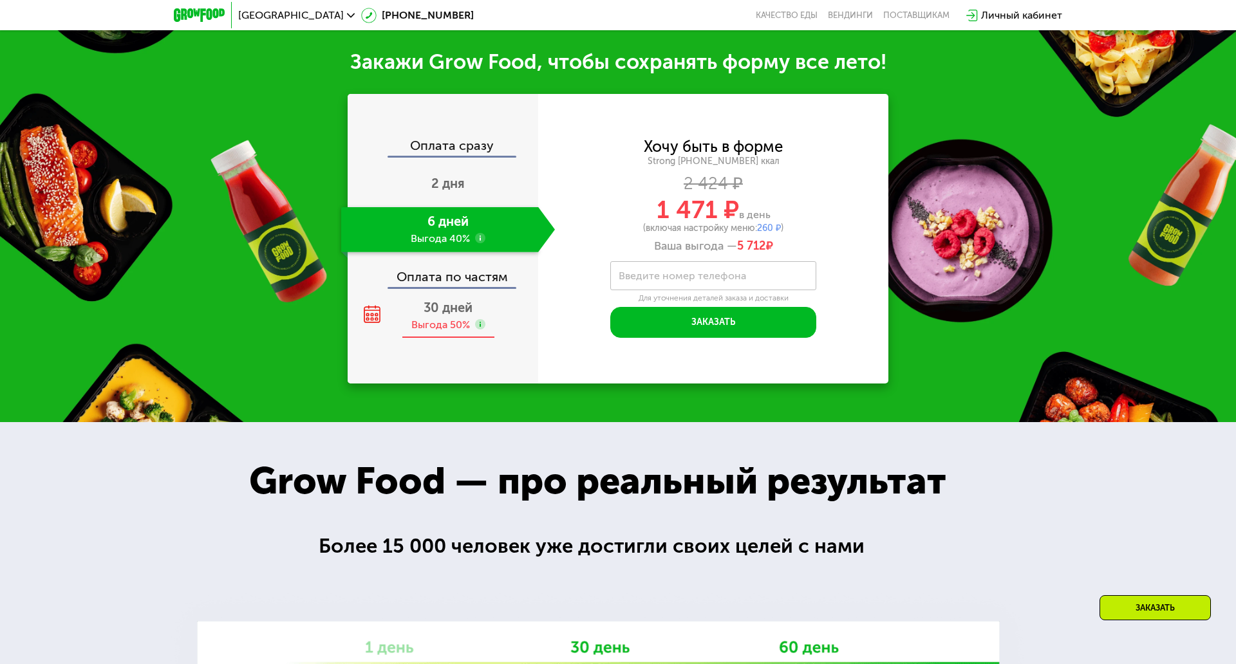
click at [425, 300] on span "30 дней" at bounding box center [447, 307] width 49 height 15
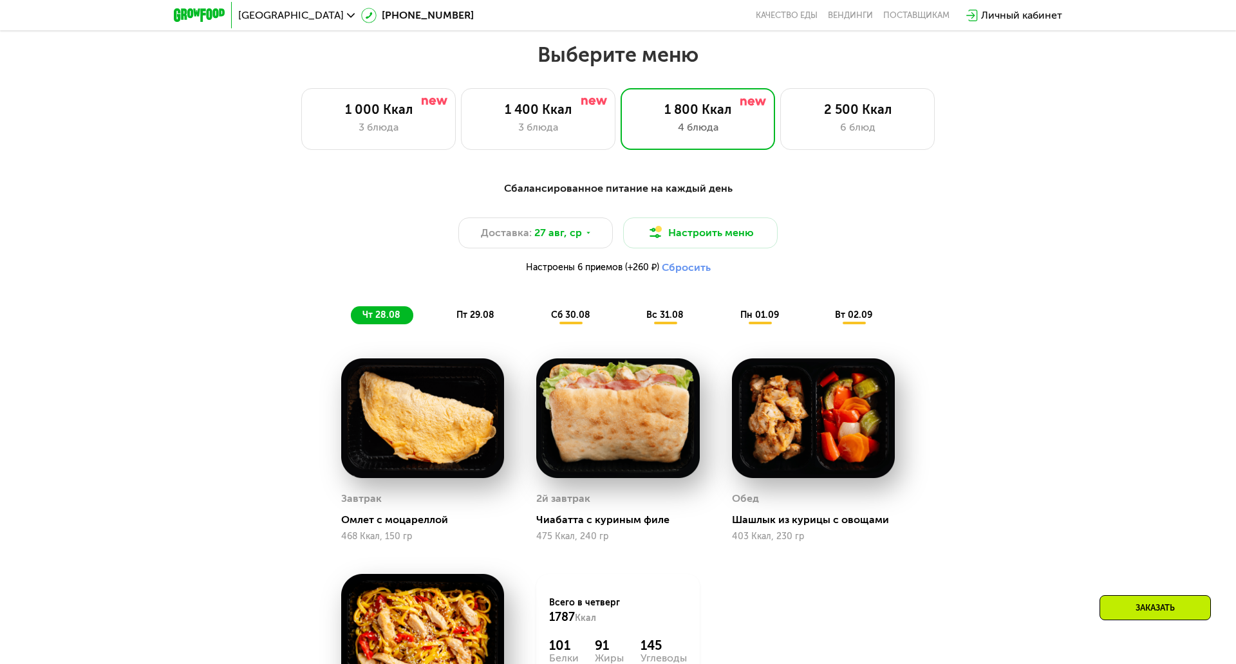
scroll to position [680, 0]
